Goal: Information Seeking & Learning: Learn about a topic

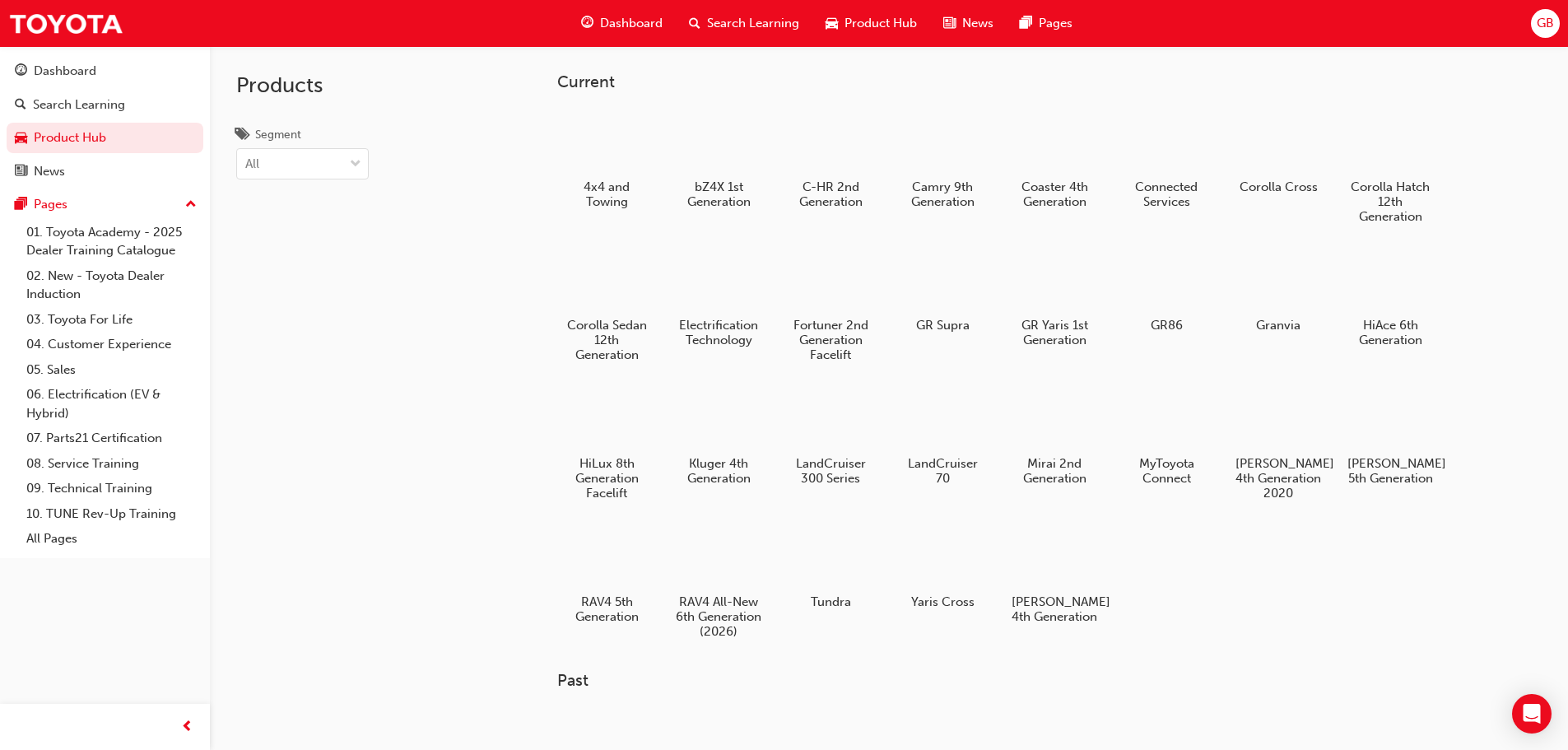
scroll to position [82, 0]
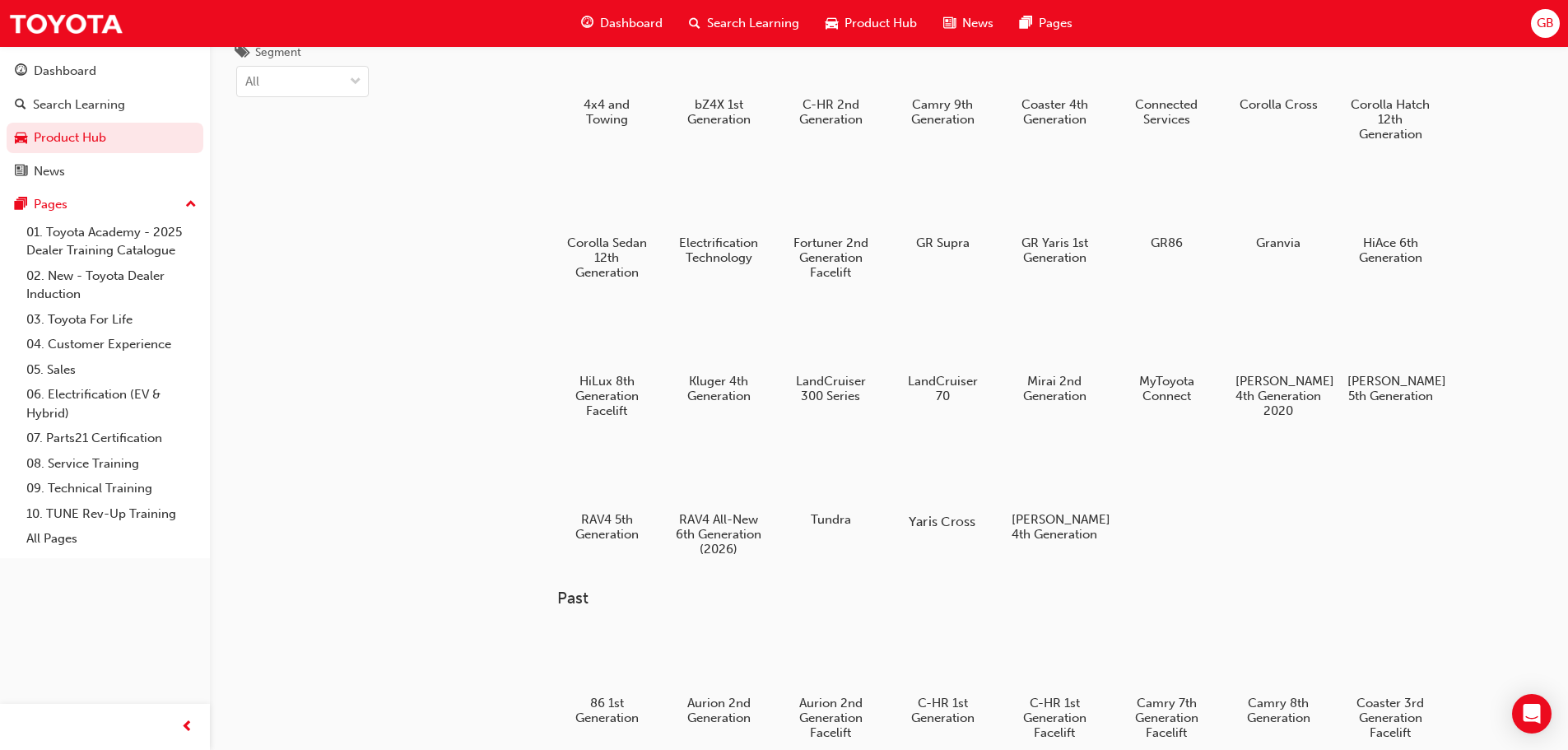
click at [939, 484] on div at bounding box center [942, 473] width 91 height 65
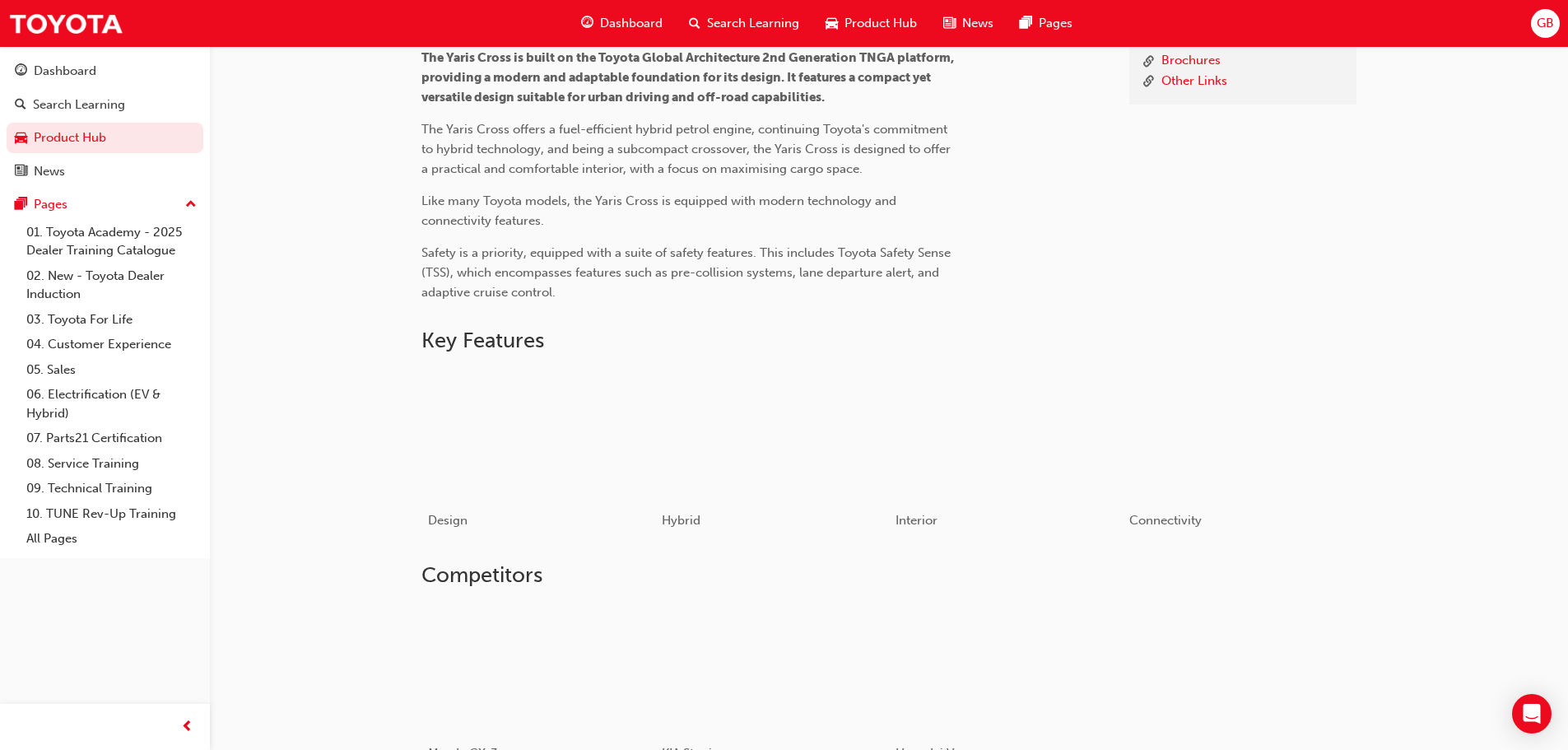
scroll to position [456, 0]
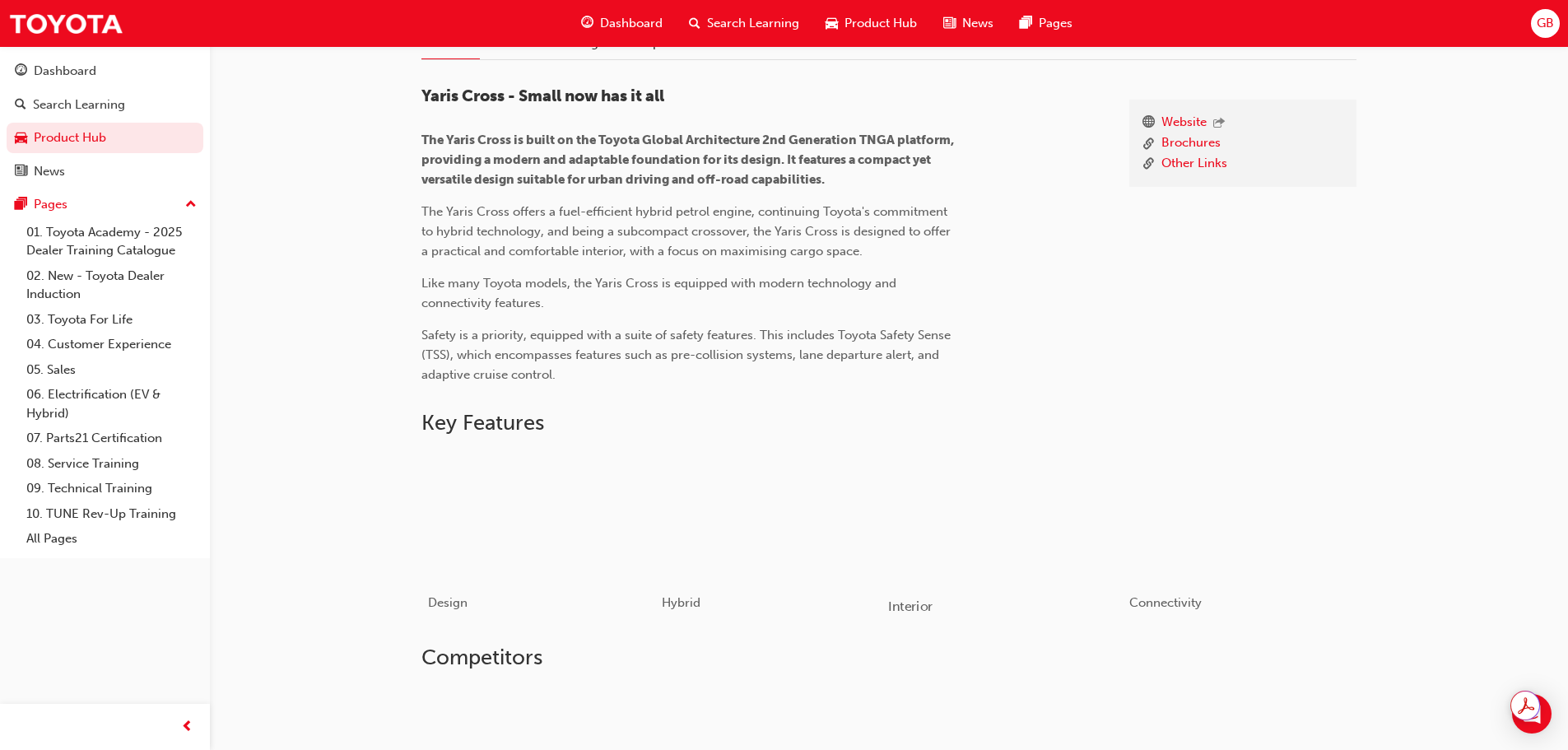
click at [995, 564] on div "button" at bounding box center [1006, 515] width 235 height 132
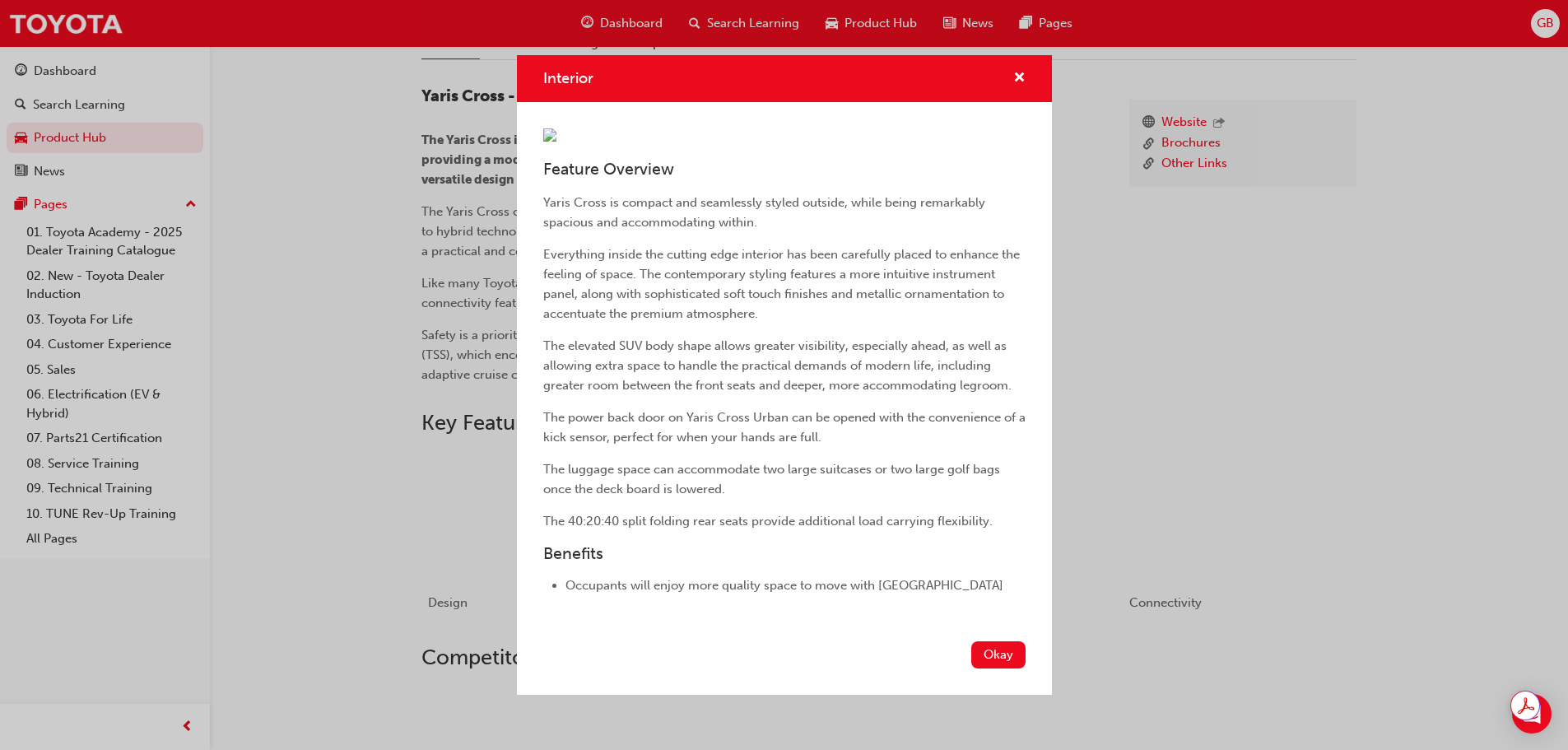
scroll to position [184, 0]
click at [981, 669] on button "Okay" at bounding box center [998, 654] width 54 height 27
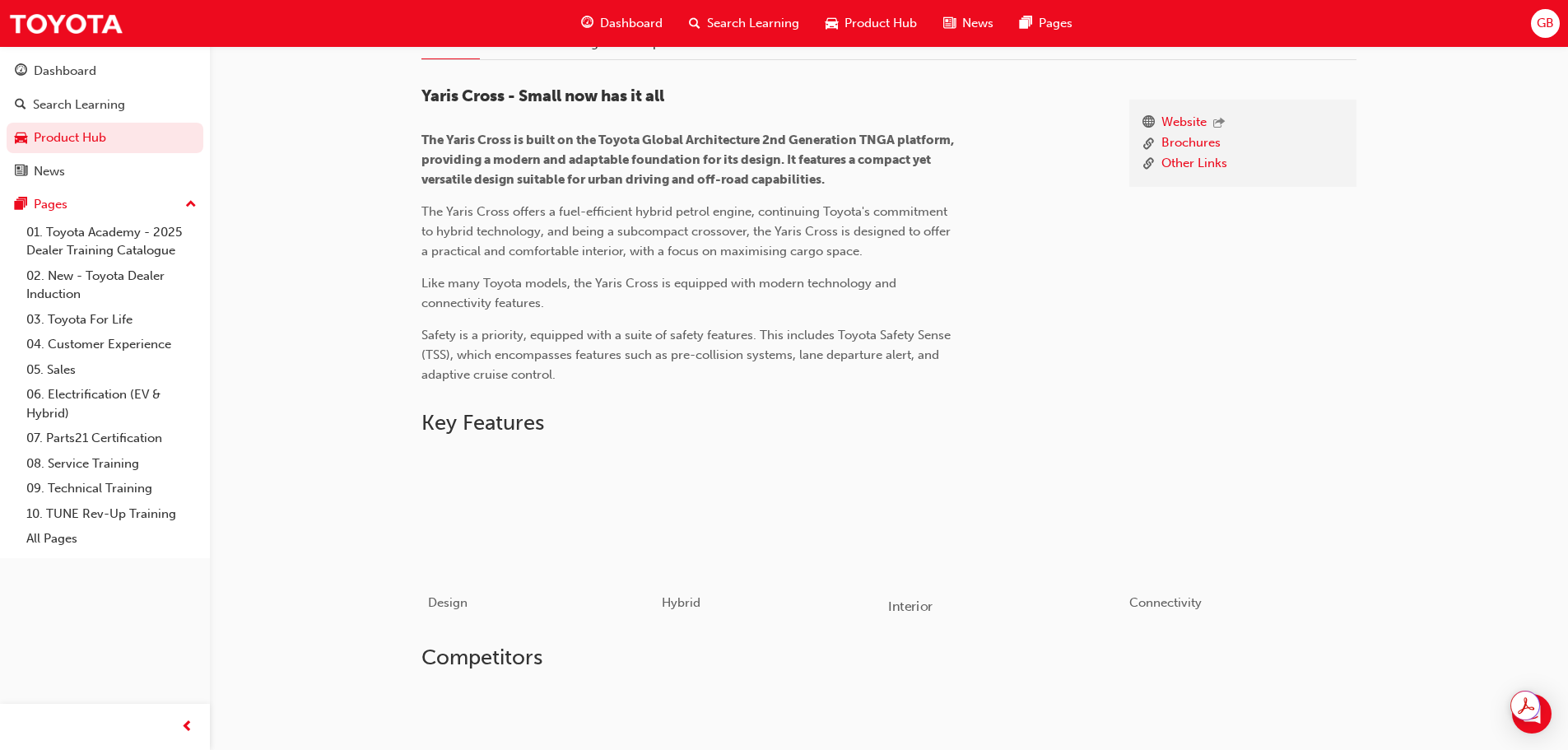
click at [1006, 499] on div "button" at bounding box center [1006, 515] width 235 height 132
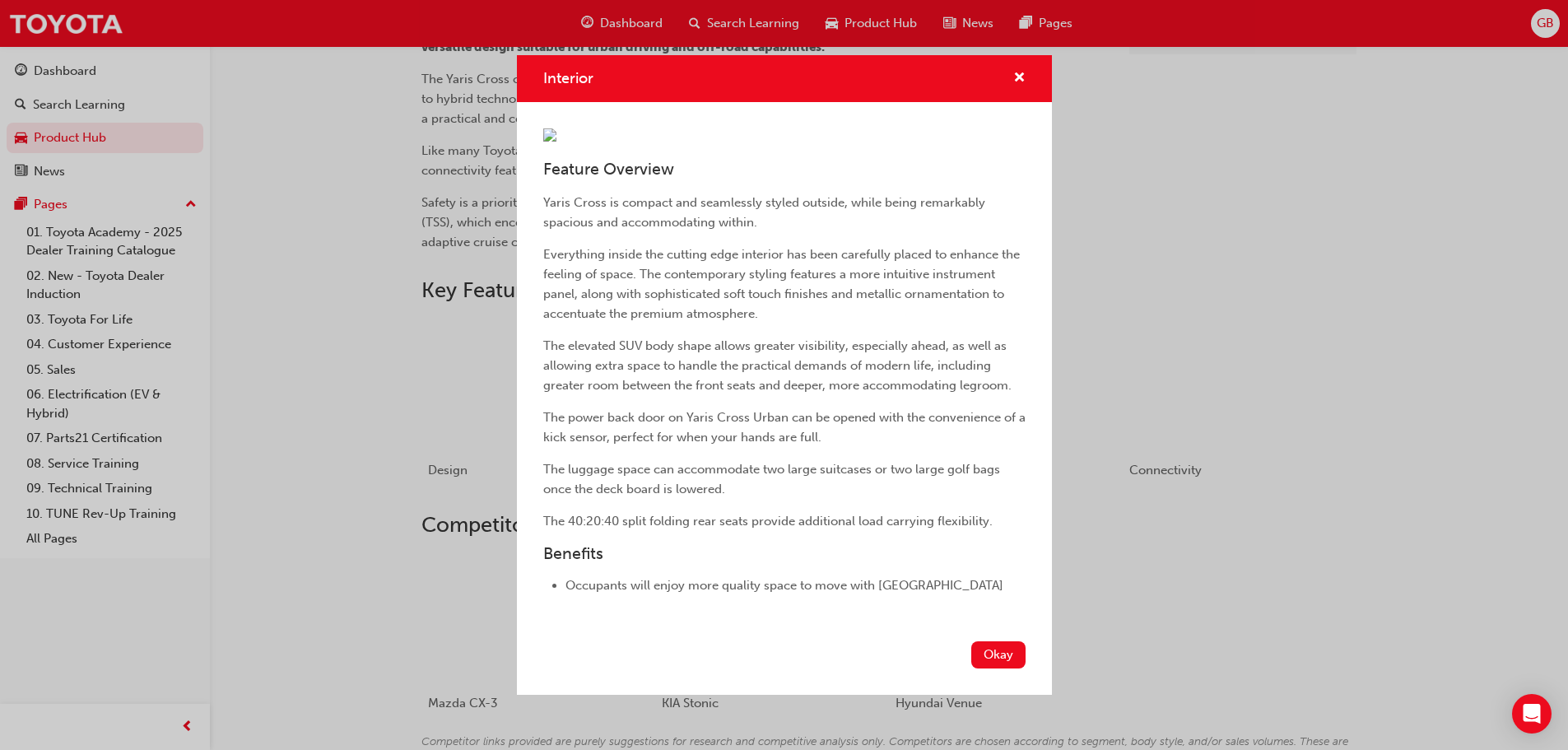
scroll to position [703, 0]
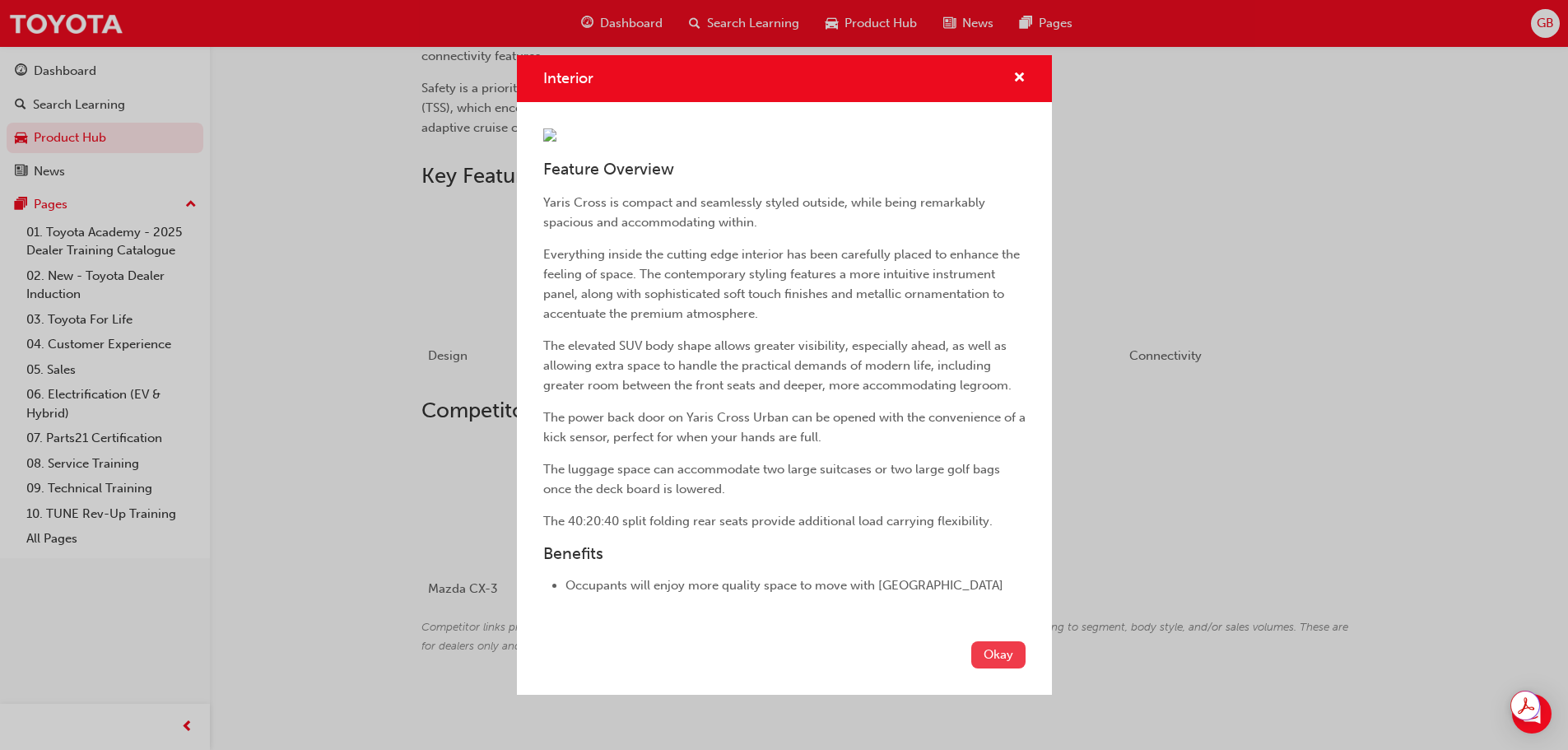
click at [996, 669] on button "Okay" at bounding box center [998, 654] width 54 height 27
